Goal: Information Seeking & Learning: Learn about a topic

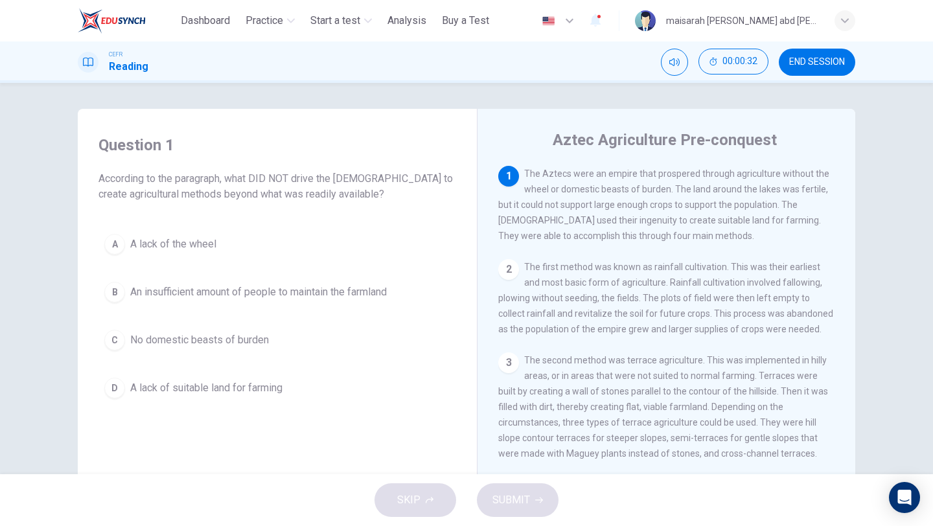
click at [206, 238] on span "A lack of the wheel" at bounding box center [173, 244] width 86 height 16
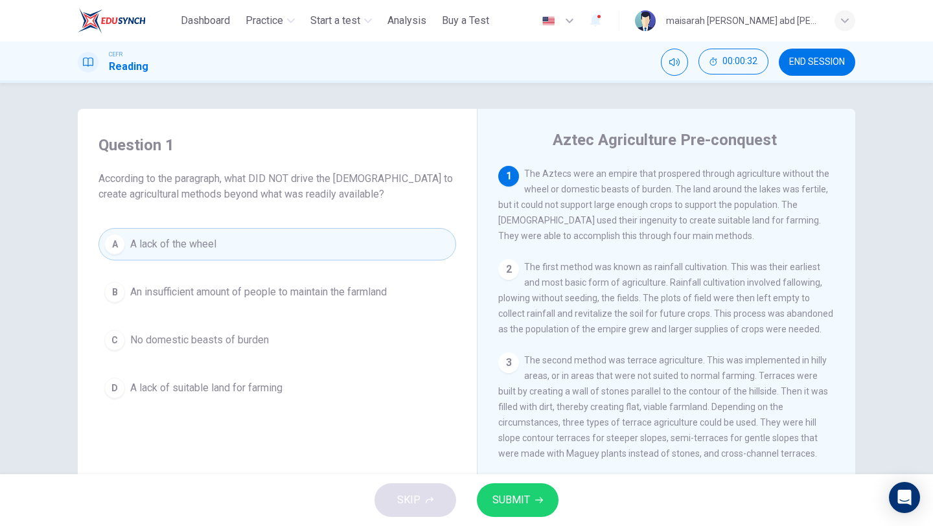
click at [251, 282] on button "B An insufficient amount of people to maintain the farmland" at bounding box center [276, 292] width 357 height 32
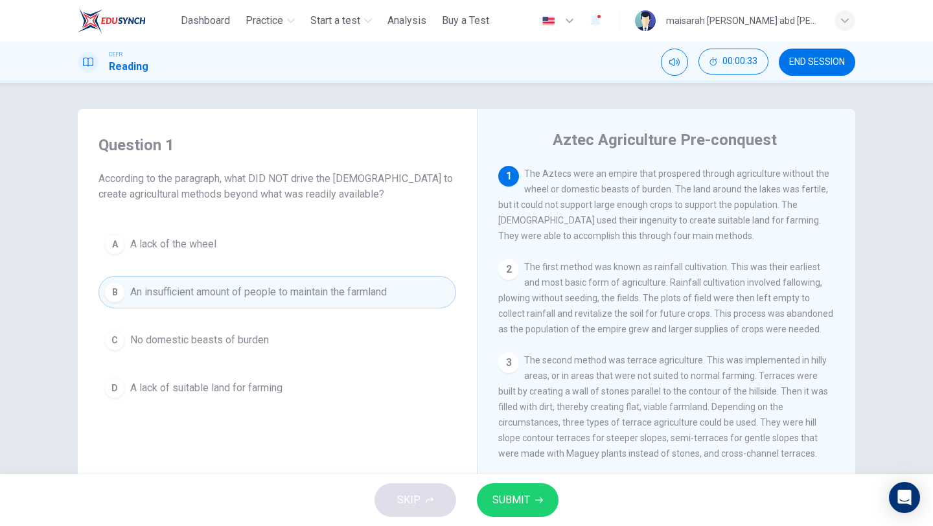
click at [247, 249] on button "A A lack of the wheel" at bounding box center [276, 244] width 357 height 32
